Goal: Information Seeking & Learning: Learn about a topic

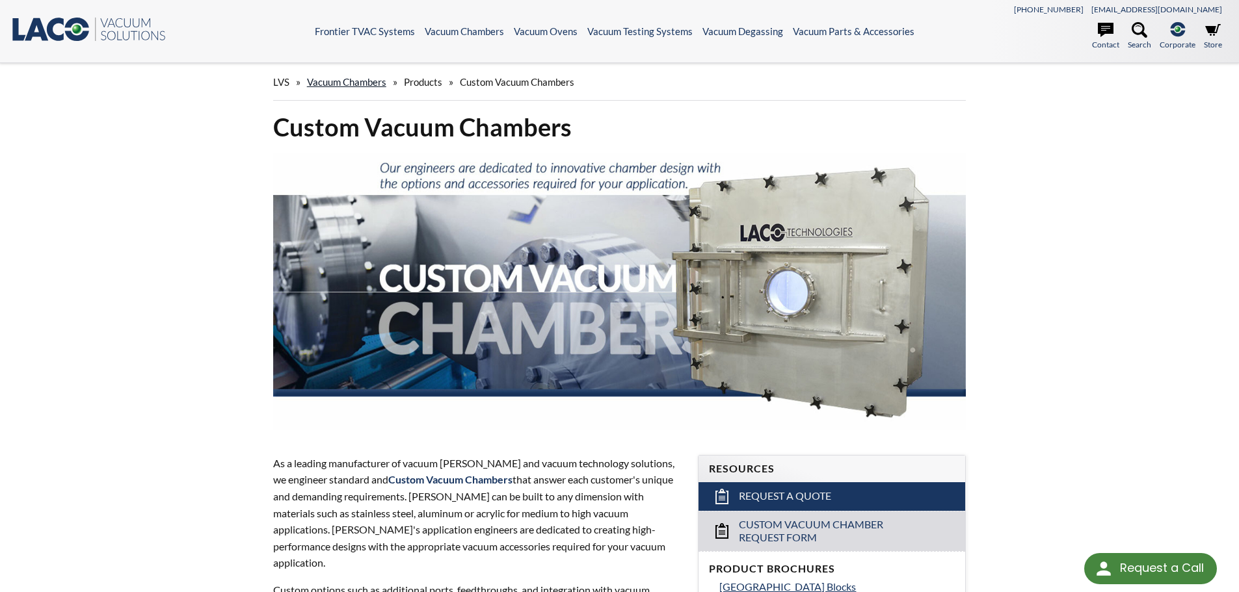
click at [347, 81] on link "Vacuum Chambers" at bounding box center [346, 82] width 79 height 12
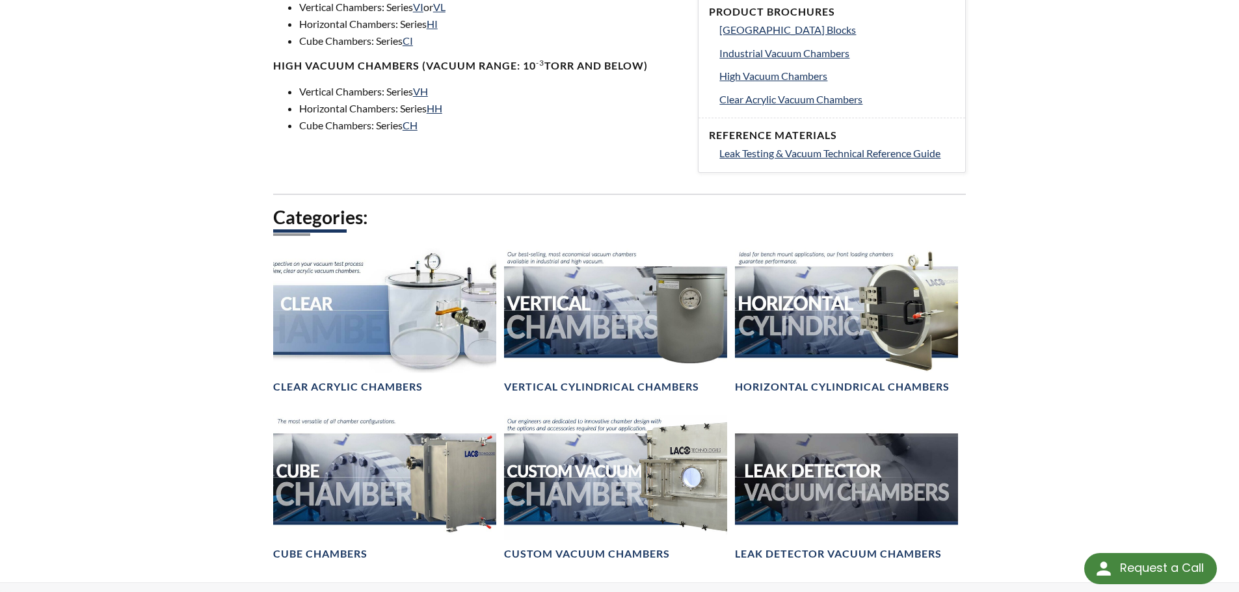
scroll to position [585, 0]
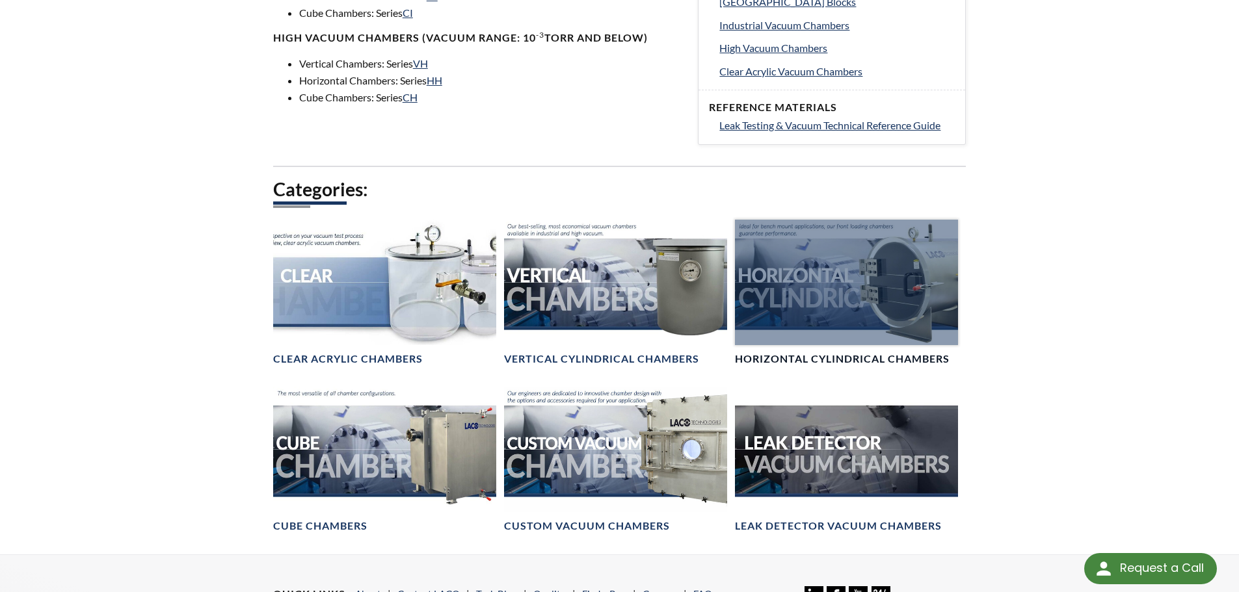
click at [766, 254] on div at bounding box center [846, 282] width 223 height 125
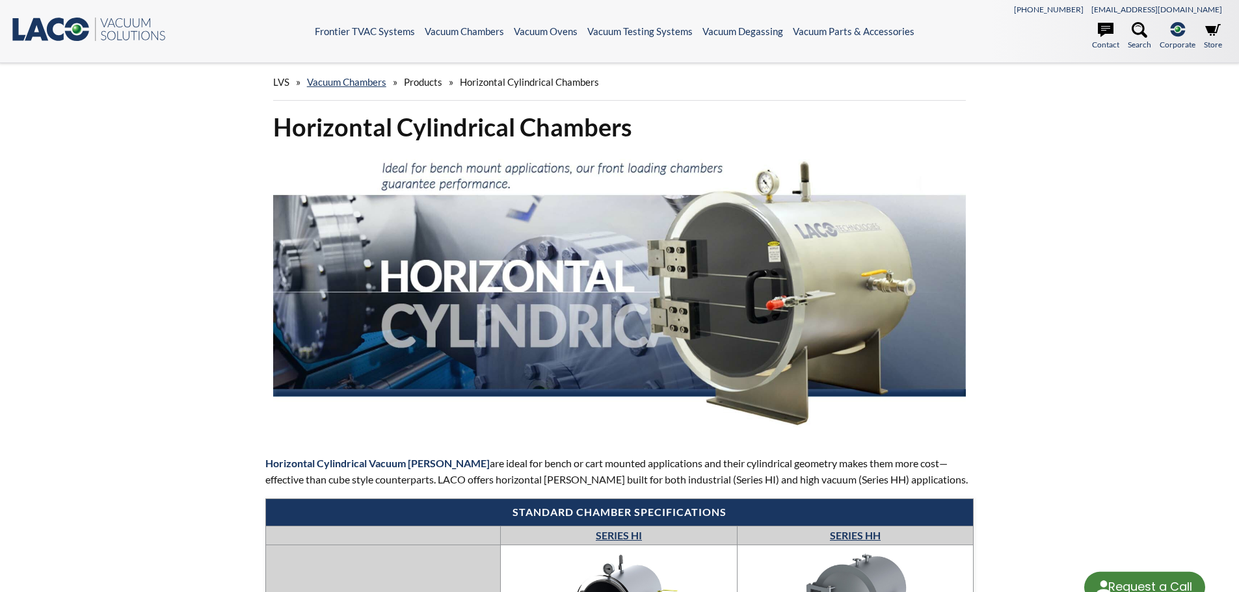
select select "Language Translate Widget"
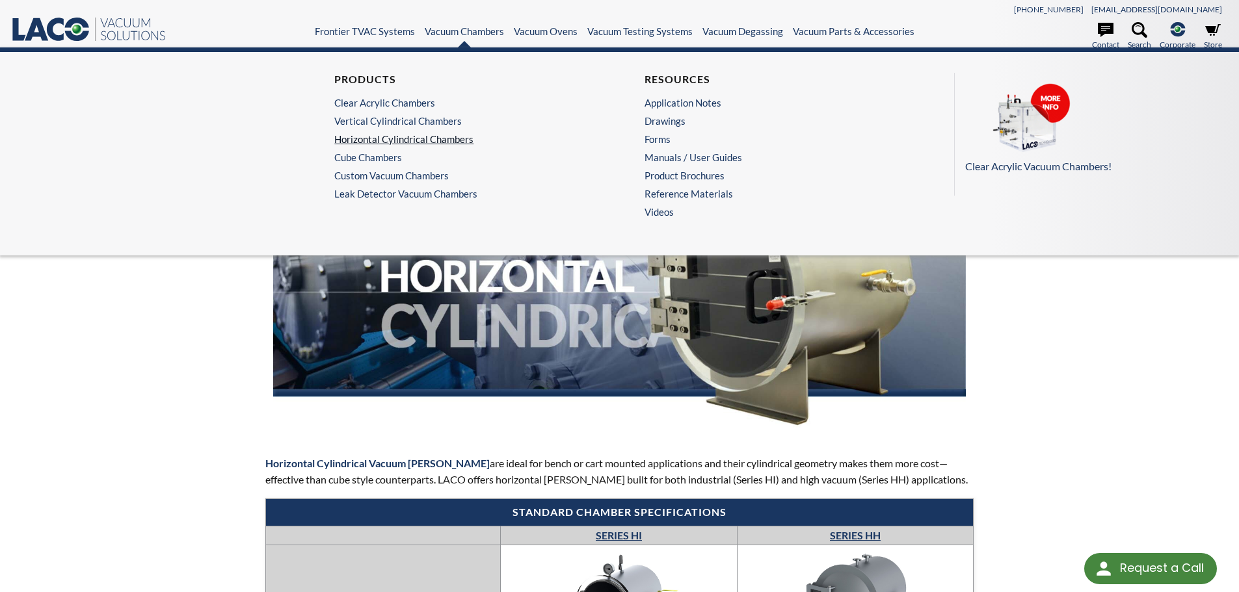
click at [397, 142] on link "Horizontal Cylindrical Chambers" at bounding box center [461, 139] width 254 height 12
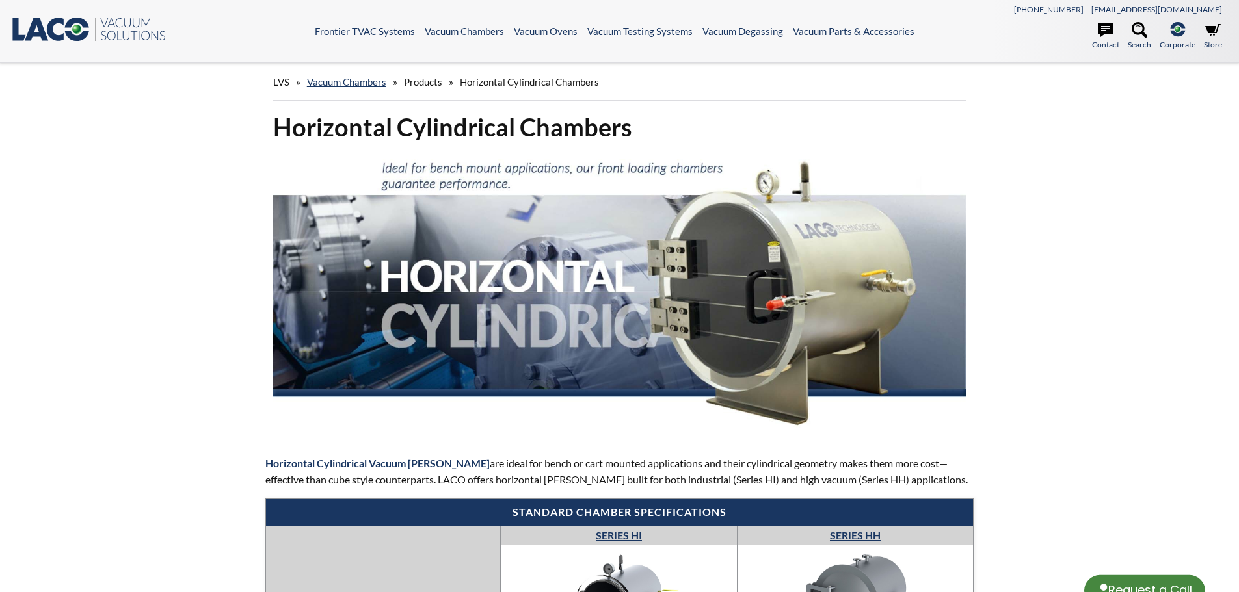
select select "Language Translate Widget"
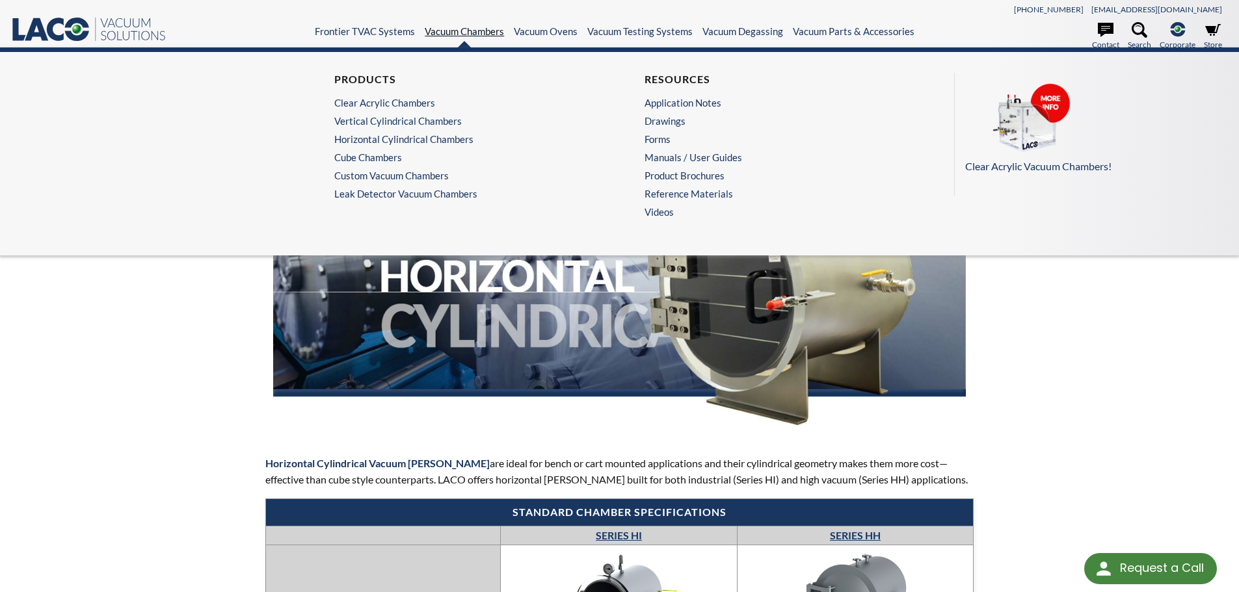
click at [453, 33] on link "Vacuum Chambers" at bounding box center [464, 31] width 79 height 12
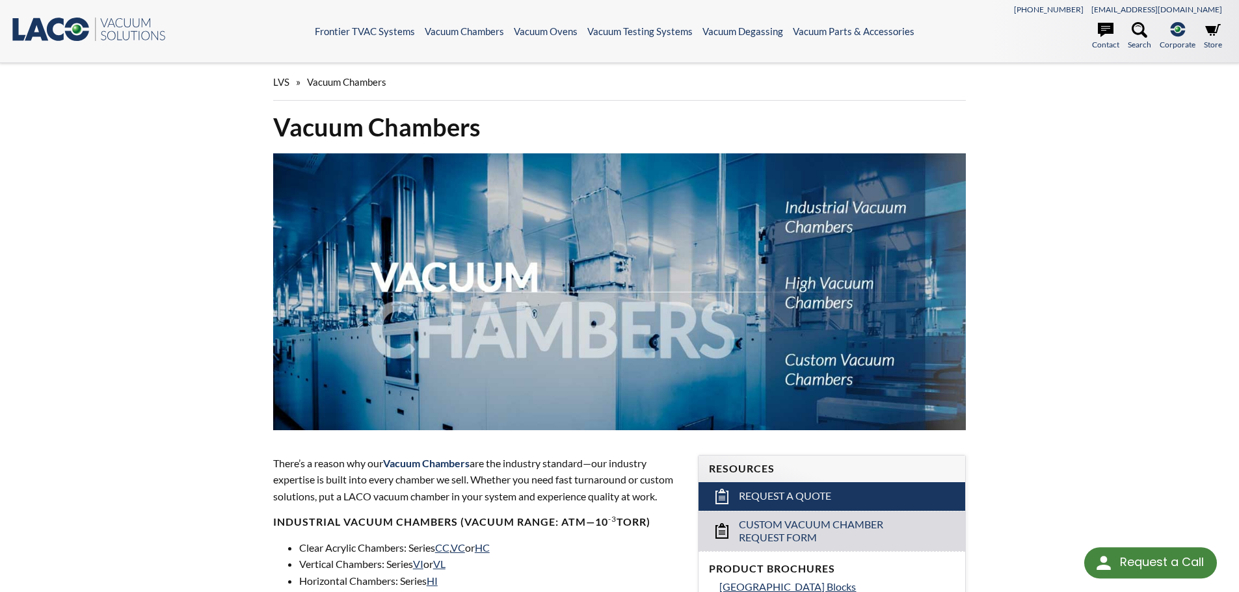
select select "Language Translate Widget"
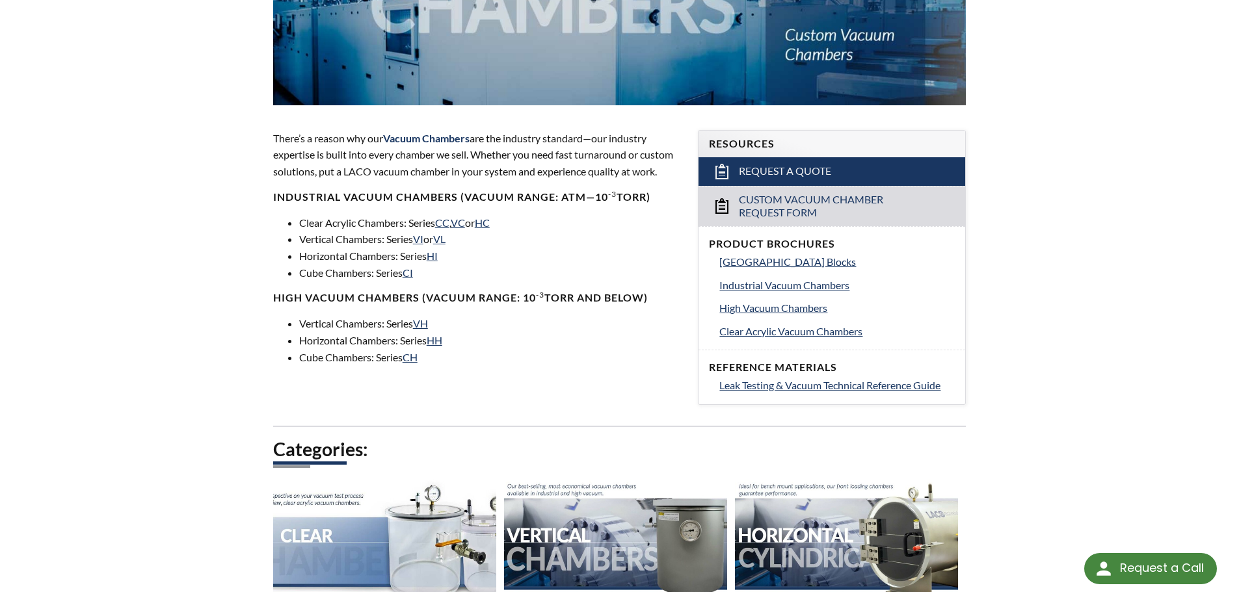
scroll to position [715, 0]
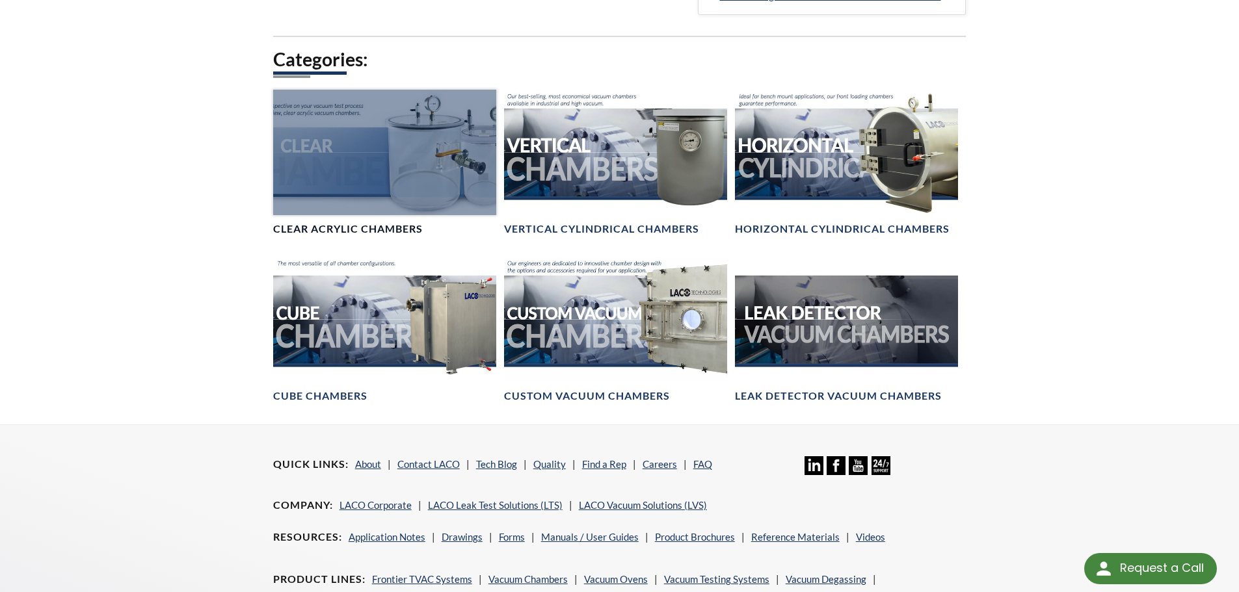
click at [436, 112] on div at bounding box center [384, 152] width 223 height 125
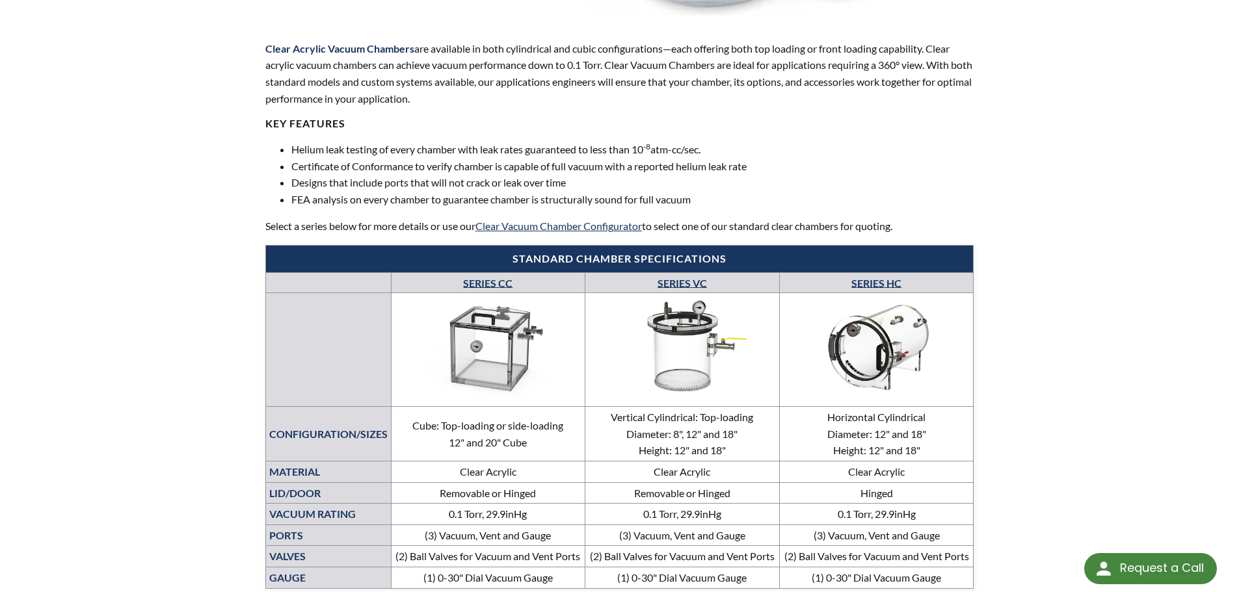
scroll to position [520, 0]
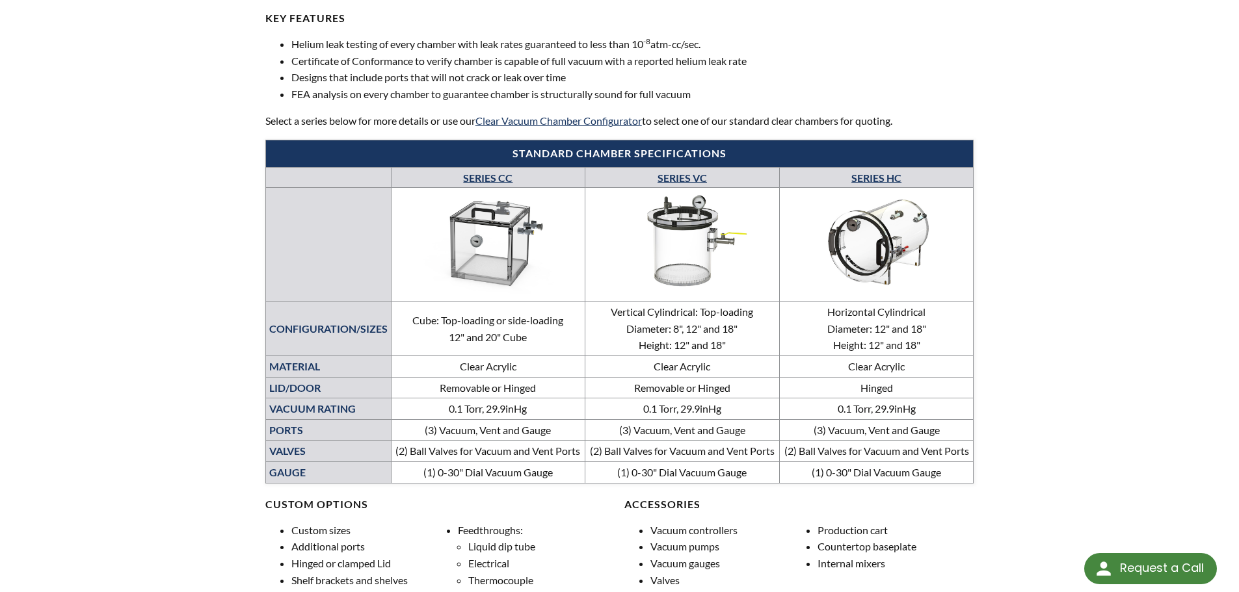
click at [907, 223] on img at bounding box center [876, 242] width 187 height 105
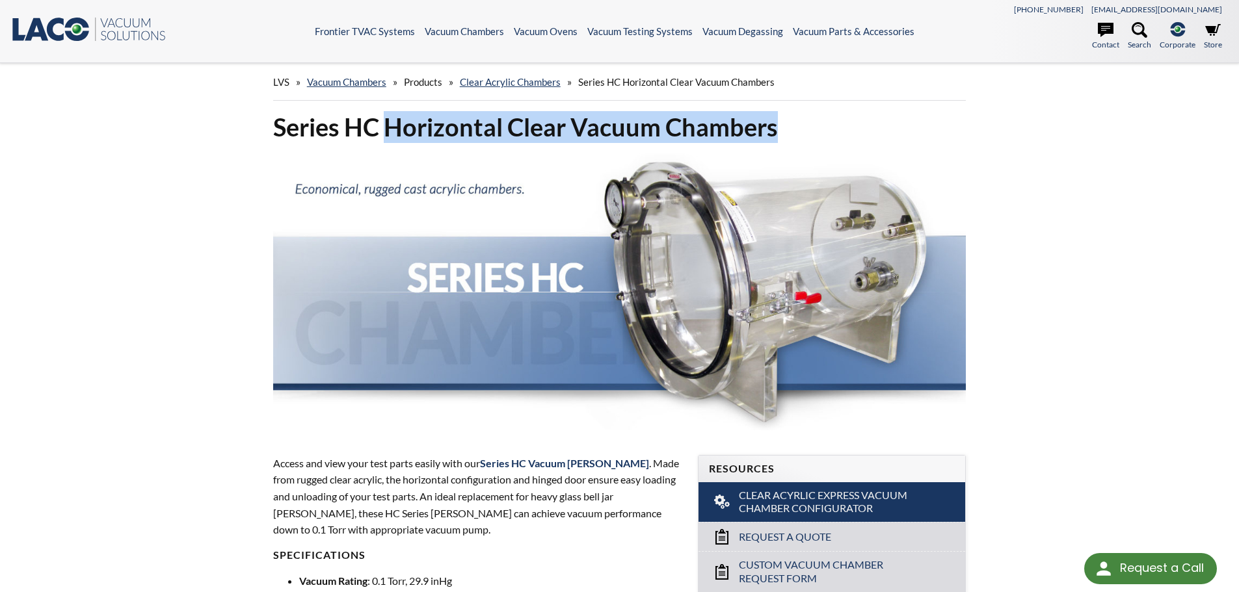
drag, startPoint x: 387, startPoint y: 123, endPoint x: 756, endPoint y: 119, distance: 368.7
click at [788, 117] on h1 "Series HC Horizontal Clear Vacuum Chambers" at bounding box center [619, 127] width 693 height 32
copy h1 "Horizontal Clear Vacuum [PERSON_NAME]"
